Goal: Find specific page/section: Find specific page/section

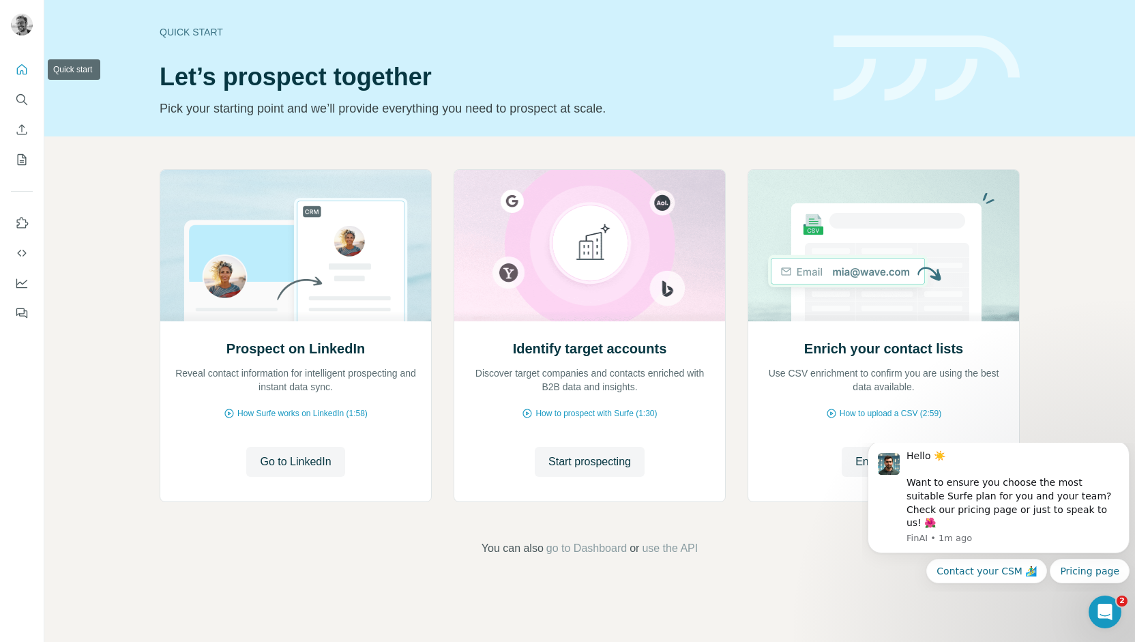
click at [25, 70] on icon "Quick start" at bounding box center [22, 70] width 14 height 14
click at [23, 155] on icon "My lists" at bounding box center [22, 159] width 9 height 11
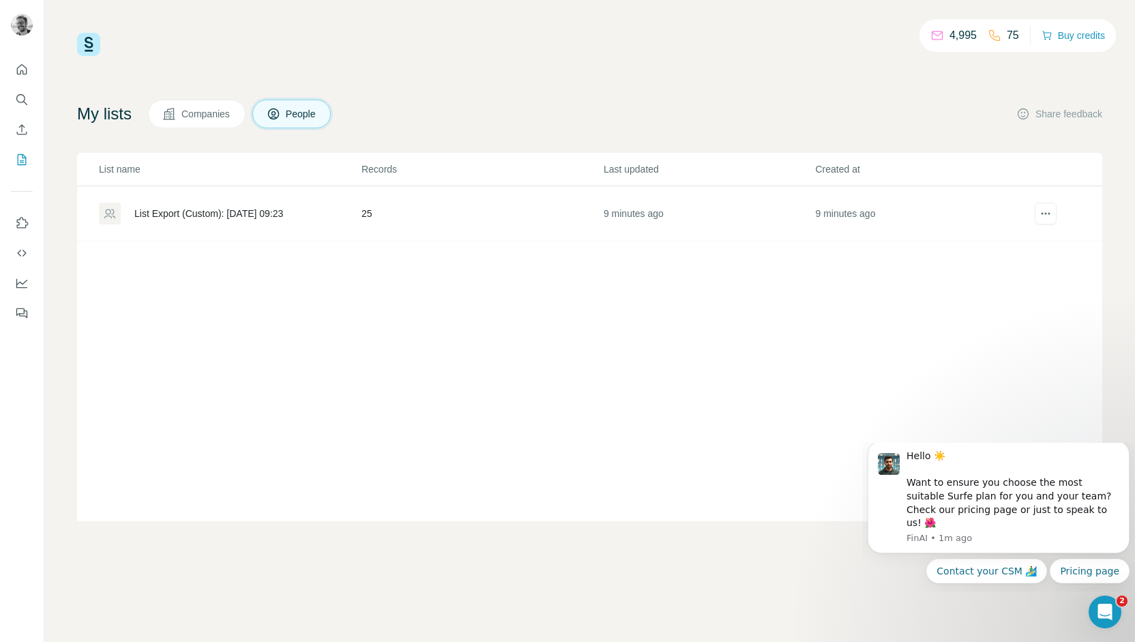
click at [213, 118] on span "Companies" at bounding box center [206, 114] width 50 height 14
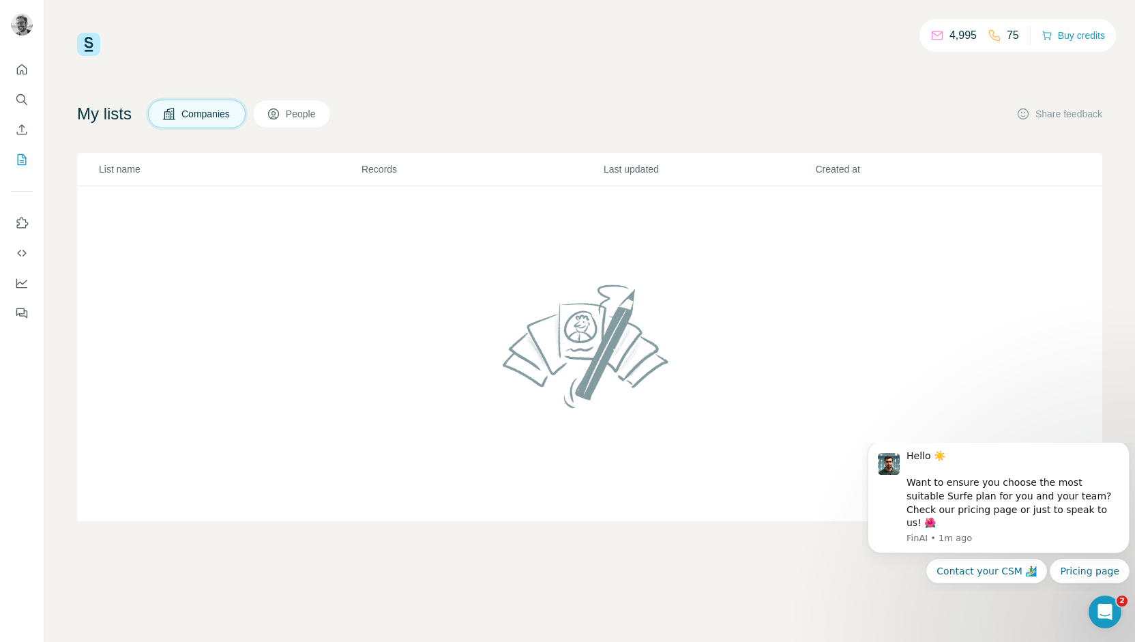
click at [588, 338] on img at bounding box center [589, 346] width 185 height 146
click at [301, 112] on span "People" at bounding box center [301, 114] width 31 height 14
